Goal: Task Accomplishment & Management: Use online tool/utility

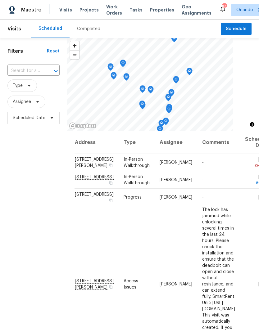
click at [79, 12] on span "Projects" at bounding box center [88, 10] width 19 height 6
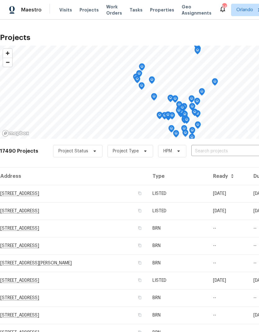
click at [230, 149] on input "text" at bounding box center [226, 151] width 71 height 10
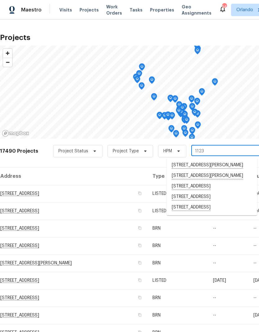
type input "1123 h"
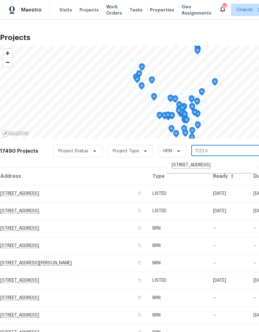
click at [225, 163] on li "[STREET_ADDRESS]" at bounding box center [212, 165] width 90 height 11
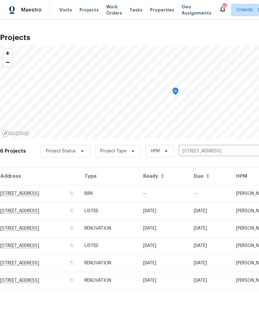
click at [31, 191] on td "[STREET_ADDRESS]" at bounding box center [39, 193] width 79 height 17
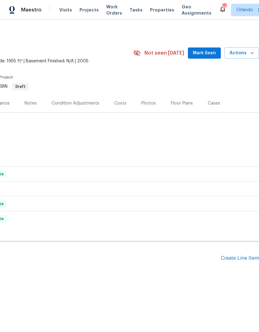
scroll to position [0, 92]
click at [246, 56] on span "Actions" at bounding box center [241, 53] width 25 height 8
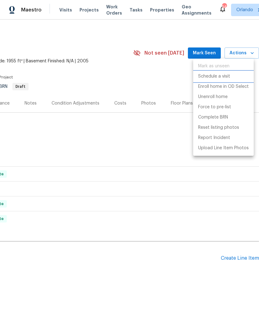
click at [224, 77] on p "Schedule a visit" at bounding box center [214, 76] width 32 height 7
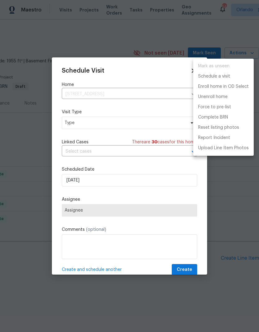
click at [132, 125] on div at bounding box center [129, 166] width 259 height 332
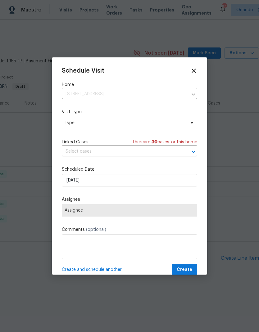
click at [132, 125] on div "Mark as unseen Schedule a visit Enroll home in OD Select Unenroll home Force to…" at bounding box center [129, 166] width 259 height 332
click at [151, 123] on span "Type" at bounding box center [125, 123] width 121 height 6
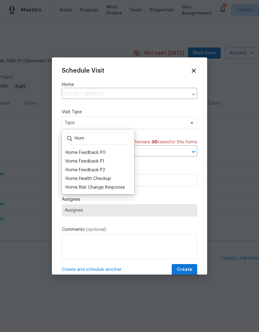
type input "Hom"
click at [107, 181] on div "Home Health Checkup" at bounding box center [88, 179] width 46 height 6
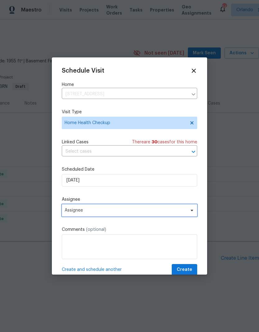
click at [175, 213] on span "Assignee" at bounding box center [126, 210] width 122 height 5
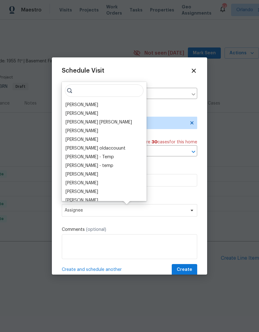
click at [92, 106] on div "[PERSON_NAME]" at bounding box center [81, 105] width 33 height 6
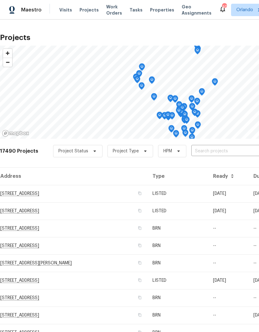
click at [229, 152] on input "text" at bounding box center [226, 151] width 71 height 10
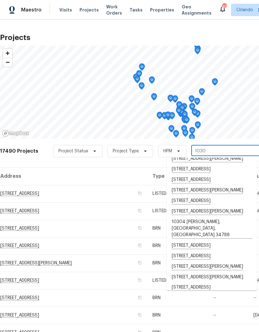
scroll to position [24, 0]
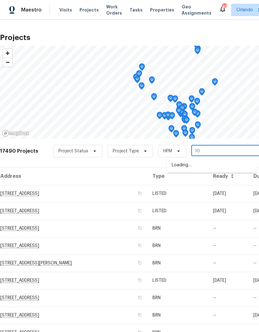
type input "1"
type input "1912"
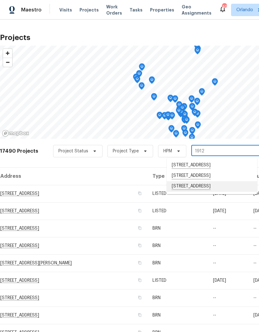
click at [225, 191] on li "1912 Cattleya Dr, Kissimmee, FL 34741" at bounding box center [212, 186] width 90 height 11
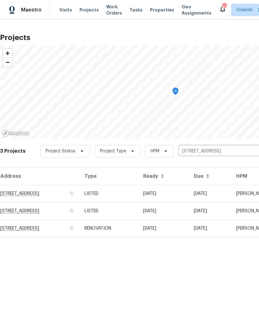
click at [25, 190] on td "1912 Cattleya Dr, Kissimmee, FL 34741" at bounding box center [39, 193] width 79 height 17
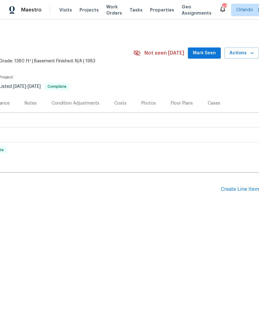
scroll to position [0, 92]
click at [248, 54] on span "Actions" at bounding box center [241, 53] width 25 height 8
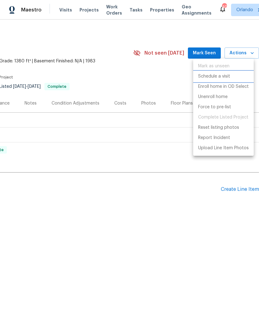
click at [224, 76] on p "Schedule a visit" at bounding box center [214, 76] width 32 height 7
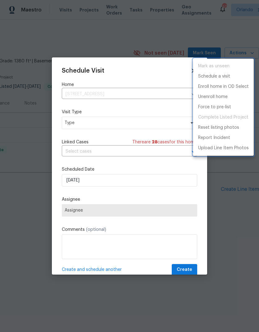
click at [130, 125] on div at bounding box center [129, 166] width 259 height 332
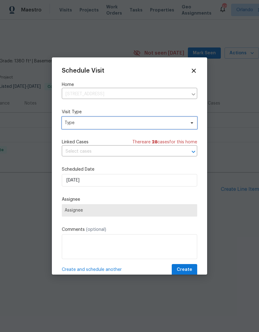
click at [141, 121] on span "Type" at bounding box center [125, 123] width 121 height 6
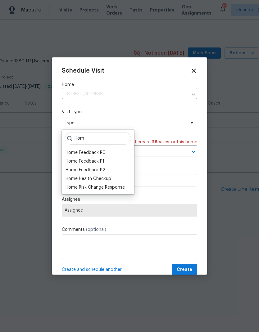
type input "Hom"
click at [104, 178] on div "Home Health Checkup" at bounding box center [88, 179] width 46 height 6
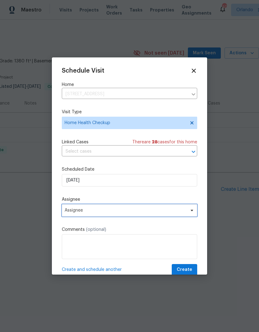
click at [191, 209] on span "Assignee" at bounding box center [129, 210] width 135 height 12
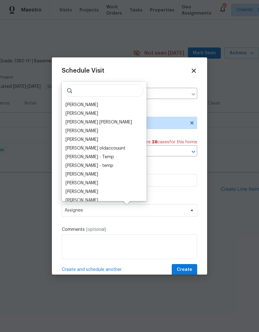
click at [91, 103] on div "[PERSON_NAME]" at bounding box center [81, 105] width 33 height 6
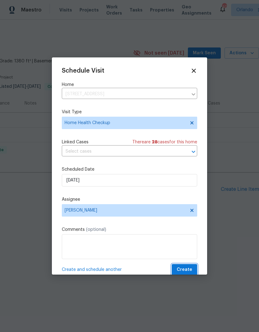
click at [188, 268] on span "Create" at bounding box center [185, 270] width 16 height 8
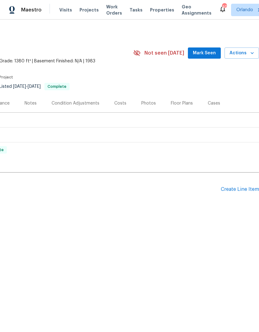
click at [207, 53] on span "Mark Seen" at bounding box center [204, 53] width 23 height 8
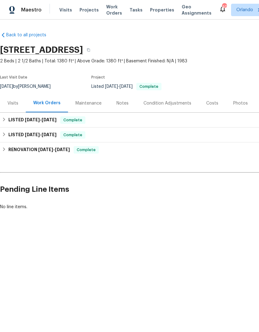
scroll to position [0, 0]
